Goal: Answer question/provide support: Share knowledge or assist other users

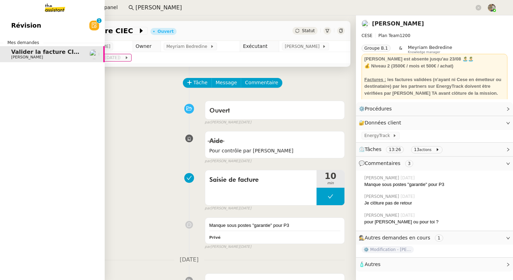
click at [40, 47] on link "Valider la facture CIEC [PERSON_NAME] Conceicao" at bounding box center [52, 54] width 105 height 16
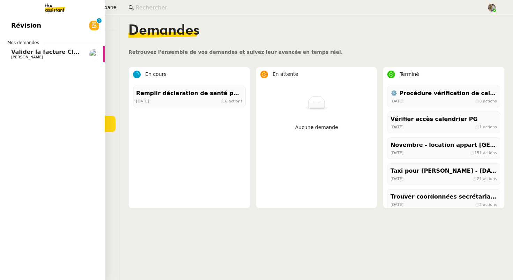
click at [19, 49] on span "Valider la facture CIEC" at bounding box center [46, 52] width 71 height 7
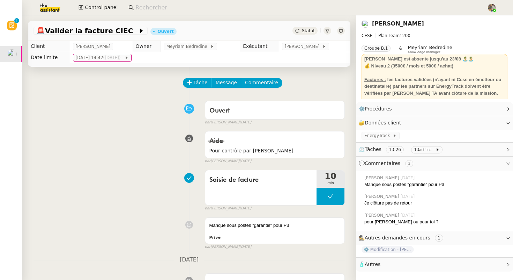
click at [417, 22] on link "[PERSON_NAME]" at bounding box center [398, 23] width 52 height 7
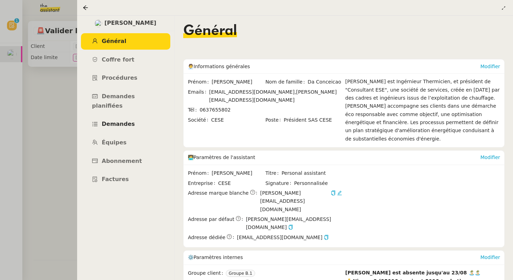
click at [111, 121] on span "Demandes" at bounding box center [118, 124] width 33 height 7
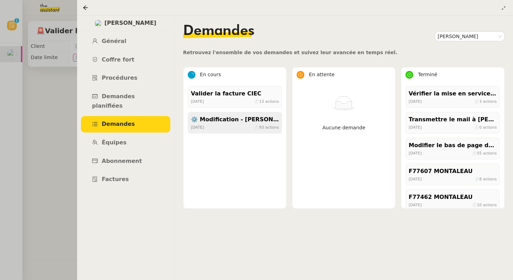
click at [239, 120] on div "⚙️ Modification - [PERSON_NAME] et suivi des devis sur Energy Track" at bounding box center [235, 119] width 88 height 9
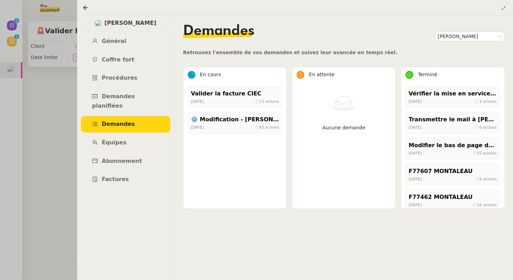
scroll to position [85, 0]
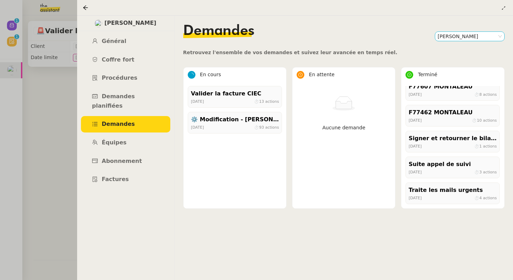
click at [449, 38] on nz-select-item "[PERSON_NAME]" at bounding box center [470, 36] width 64 height 9
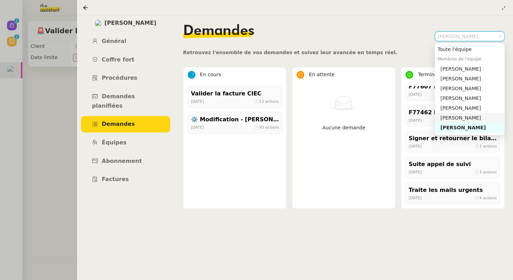
scroll to position [22, 0]
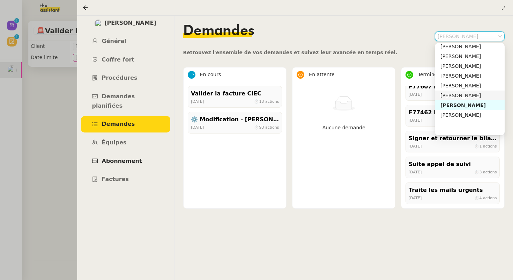
click at [118, 158] on span "Abonnement" at bounding box center [122, 161] width 40 height 7
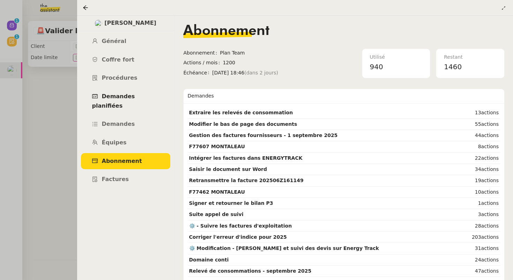
click at [126, 99] on span "Demandes planifiées" at bounding box center [113, 101] width 43 height 16
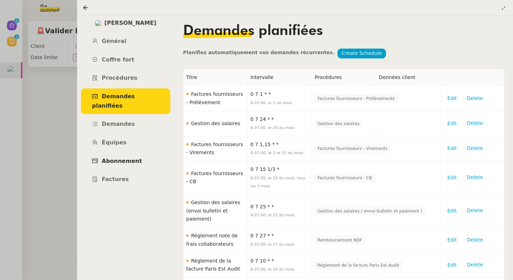
click at [124, 158] on span "Abonnement" at bounding box center [122, 161] width 40 height 7
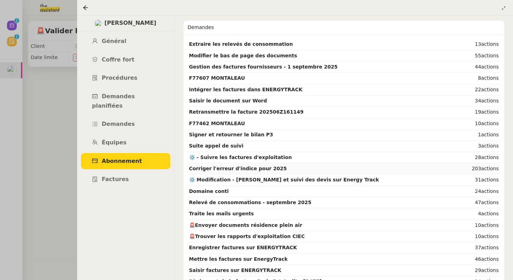
scroll to position [40, 0]
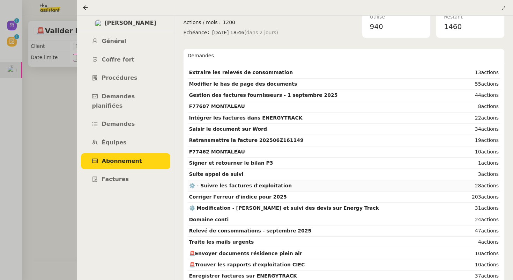
click at [234, 185] on strong "⚙️ - Suivre les factures d'exploitation" at bounding box center [240, 186] width 103 height 6
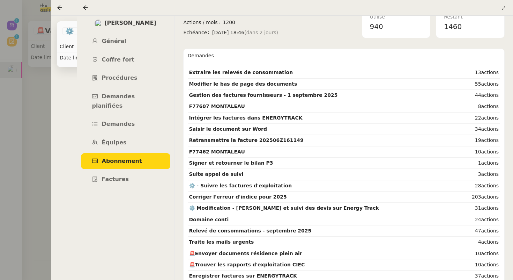
click at [86, 9] on icon at bounding box center [86, 8] width 6 height 6
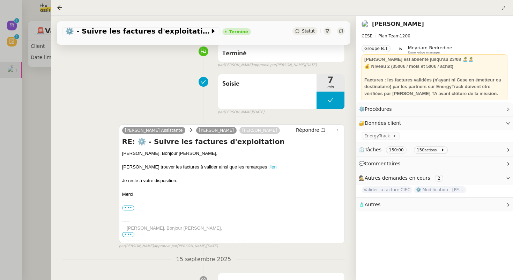
scroll to position [58, 0]
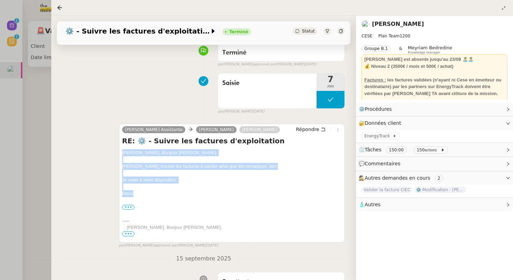
drag, startPoint x: 154, startPoint y: 194, endPoint x: 122, endPoint y: 154, distance: 51.7
copy div "Bonjour [PERSON_NAME], Bonjour [PERSON_NAME], [PERSON_NAME] trouver les facture…"
click at [307, 129] on span "Répondre" at bounding box center [307, 129] width 23 height 7
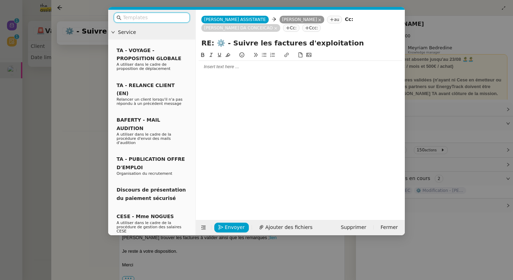
click at [240, 70] on div at bounding box center [301, 67] width 204 height 12
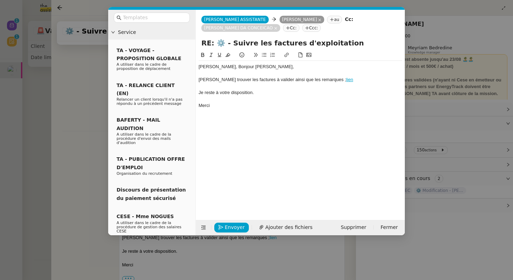
scroll to position [0, 0]
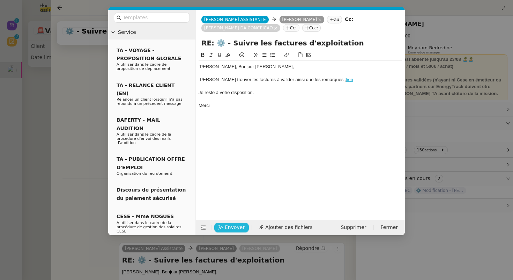
click at [231, 228] on span "Envoyer" at bounding box center [235, 227] width 20 height 8
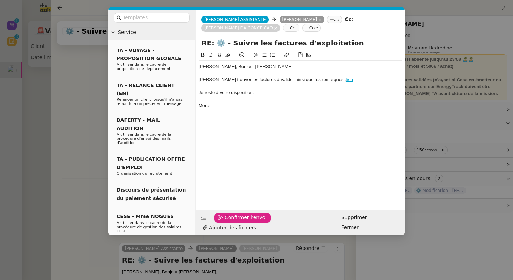
click at [231, 221] on span "Confirmer l'envoi" at bounding box center [246, 217] width 42 height 8
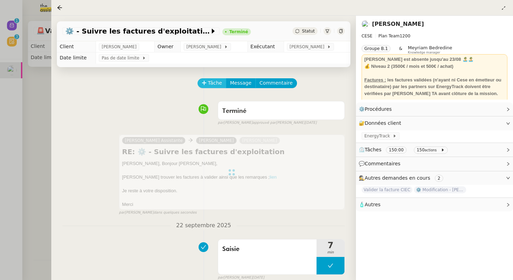
click at [213, 80] on span "Tâche" at bounding box center [215, 83] width 14 height 8
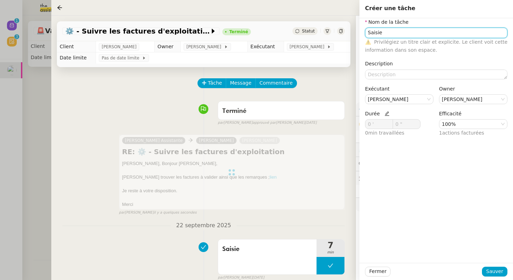
type input "Saisie"
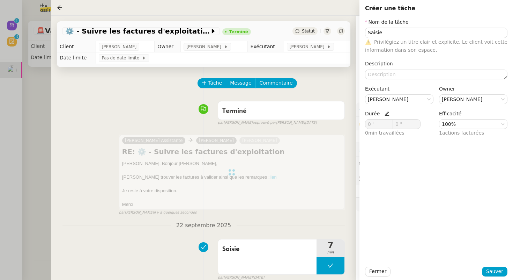
click at [385, 114] on icon at bounding box center [387, 113] width 5 height 5
click at [389, 121] on span at bounding box center [389, 123] width 4 height 4
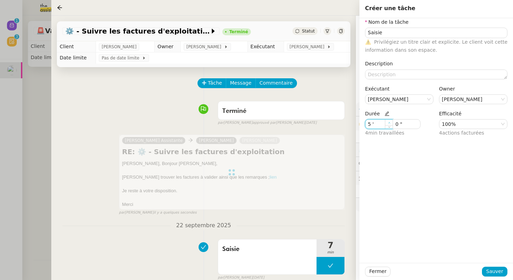
click at [389, 121] on span at bounding box center [389, 123] width 4 height 4
type input "7 '"
click at [389, 121] on span at bounding box center [389, 123] width 4 height 4
click at [500, 271] on span "Sauver" at bounding box center [495, 271] width 17 height 8
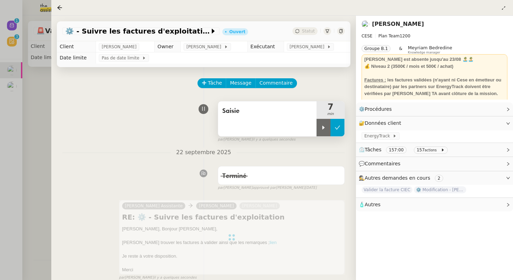
click at [340, 127] on icon at bounding box center [338, 128] width 6 height 6
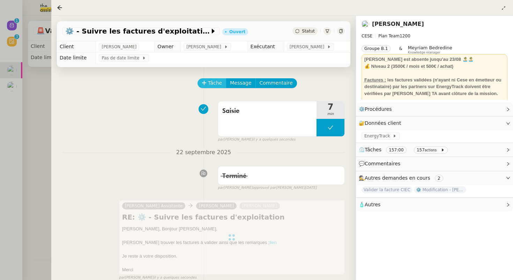
click at [212, 78] on button "Tâche" at bounding box center [212, 83] width 29 height 10
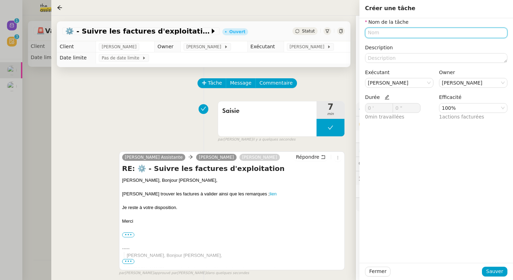
click at [379, 34] on input "text" at bounding box center [436, 33] width 143 height 10
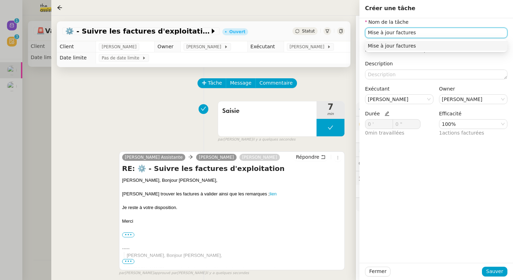
type input "Mise à jour factures"
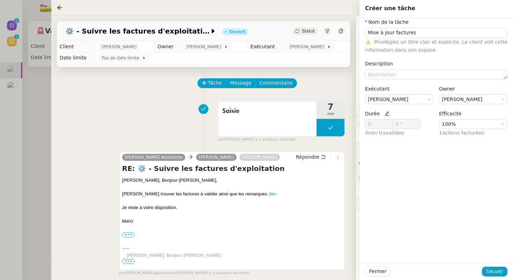
click at [384, 109] on div "Exécutant [PERSON_NAME]" at bounding box center [400, 97] width 74 height 25
click at [385, 111] on span "Durée" at bounding box center [377, 114] width 24 height 6
click at [385, 115] on icon at bounding box center [387, 113] width 5 height 5
drag, startPoint x: 371, startPoint y: 125, endPoint x: 325, endPoint y: 121, distance: 47.0
click at [325, 121] on app-ticket "⚙️ - Suivre les factures d'exploitation Ouvert Statut Client [PERSON_NAME] Conc…" at bounding box center [282, 148] width 462 height 264
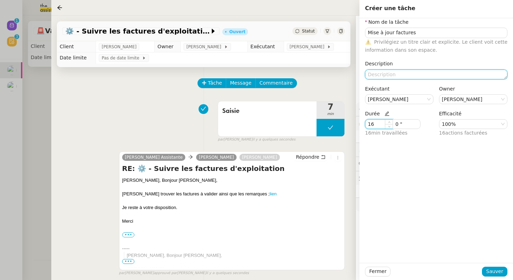
type input "16 '"
click at [383, 77] on textarea at bounding box center [436, 75] width 143 height 10
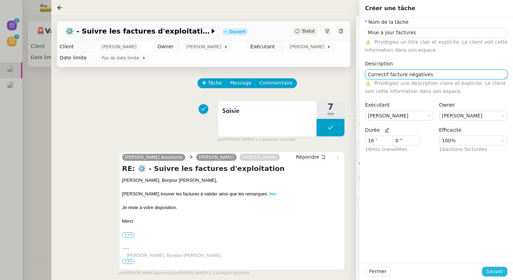
type textarea "Correctif facture négatives"
click at [496, 269] on span "Sauver" at bounding box center [495, 271] width 17 height 8
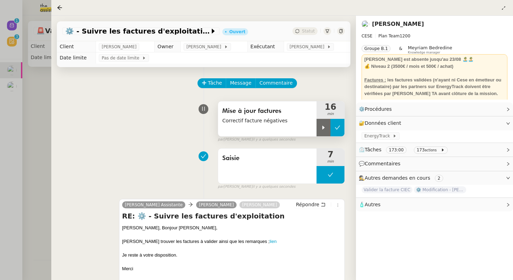
click at [336, 124] on button at bounding box center [338, 127] width 14 height 17
click at [314, 29] on span "Statut" at bounding box center [308, 31] width 13 height 5
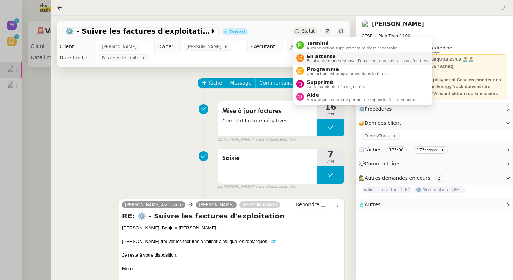
click at [312, 60] on span "En attente d'une réponse d'un client, d'un contact ou d'un tiers." at bounding box center [368, 61] width 123 height 4
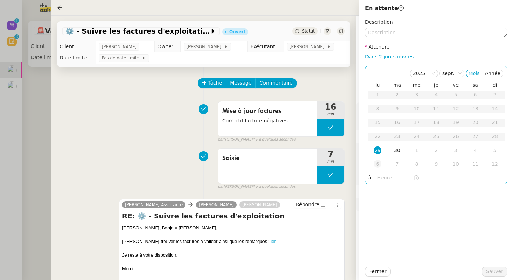
click at [376, 163] on div "6" at bounding box center [378, 164] width 8 height 8
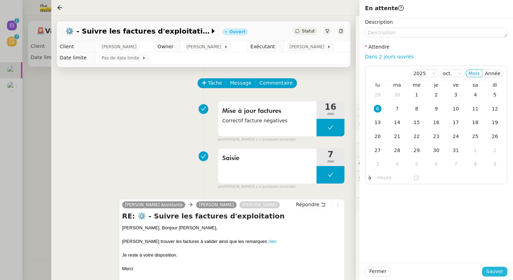
click at [495, 269] on span "Sauver" at bounding box center [495, 271] width 17 height 8
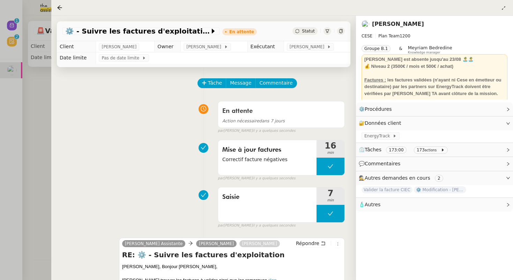
click at [15, 106] on div at bounding box center [256, 140] width 513 height 280
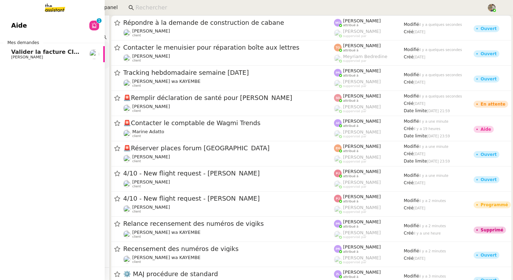
click at [14, 59] on span "[PERSON_NAME]" at bounding box center [27, 57] width 32 height 5
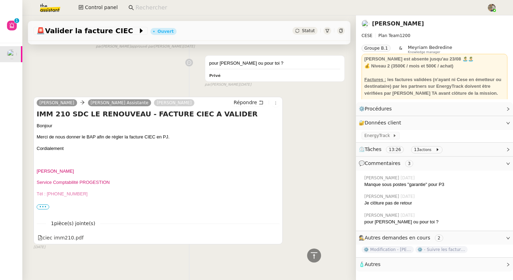
scroll to position [917, 0]
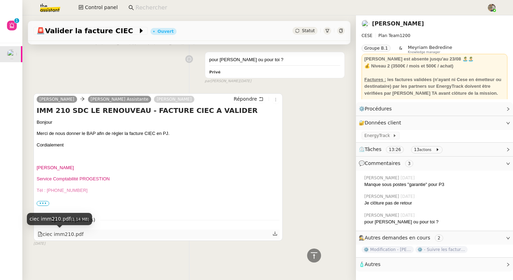
click at [57, 235] on div "ciec imm210.pdf" at bounding box center [61, 234] width 46 height 8
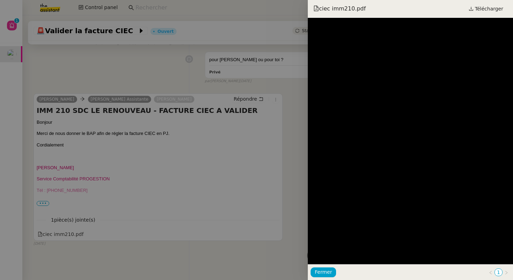
click at [250, 158] on div at bounding box center [256, 140] width 513 height 280
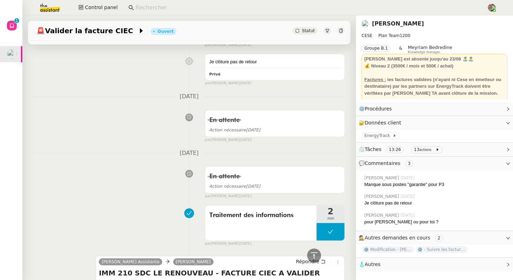
scroll to position [0, 0]
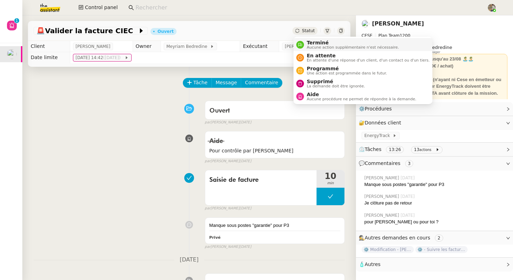
click at [313, 45] on span "Terminé" at bounding box center [353, 43] width 92 height 6
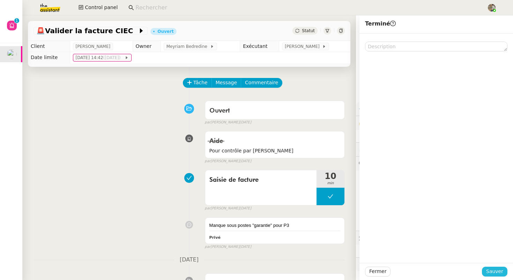
click at [492, 271] on span "Sauver" at bounding box center [495, 271] width 17 height 8
